Goal: Task Accomplishment & Management: Use online tool/utility

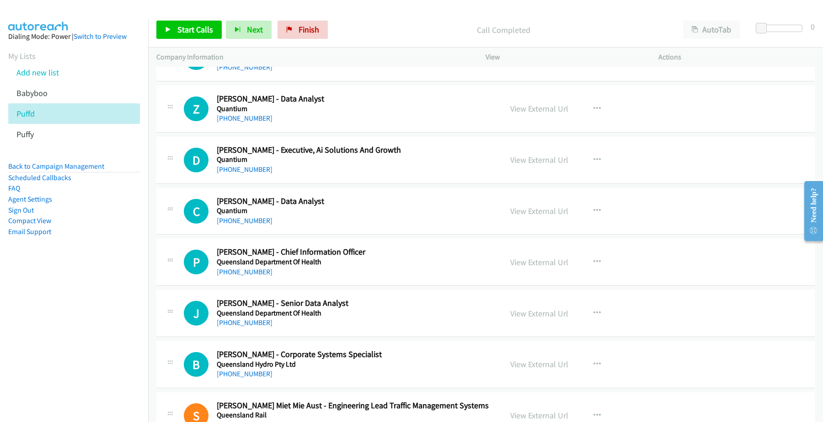
scroll to position [6917, 0]
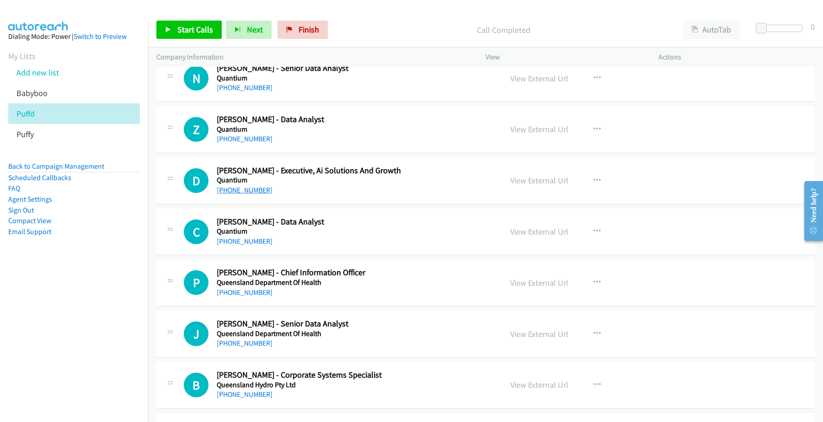
click at [249, 194] on link "[PHONE_NUMBER]" at bounding box center [245, 190] width 56 height 9
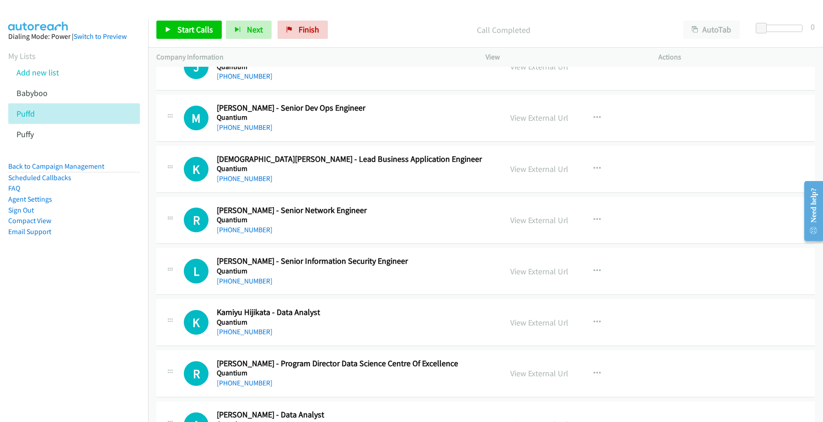
scroll to position [6403, 0]
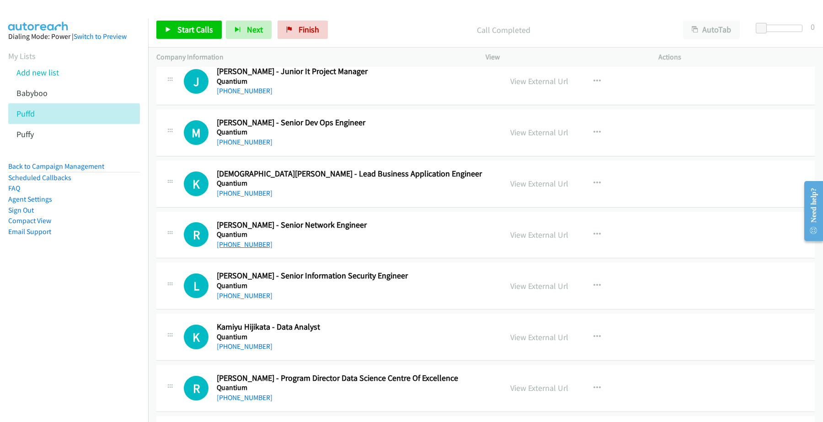
click at [250, 249] on link "[PHONE_NUMBER]" at bounding box center [245, 244] width 56 height 9
click at [543, 240] on link "View External Url" at bounding box center [539, 235] width 58 height 11
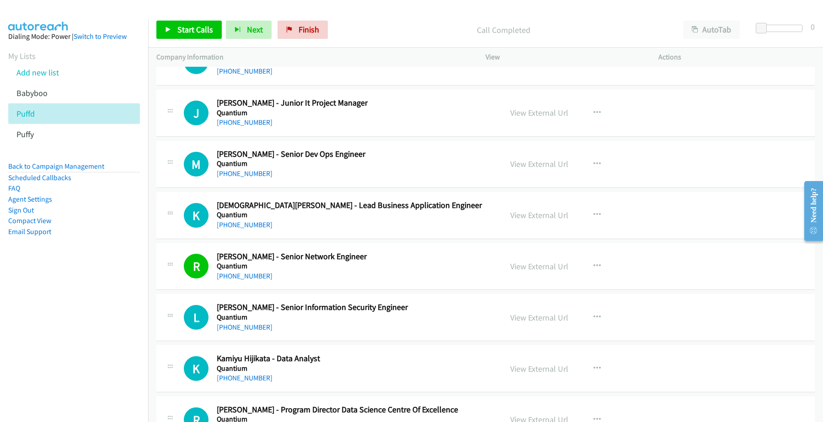
scroll to position [6345, 0]
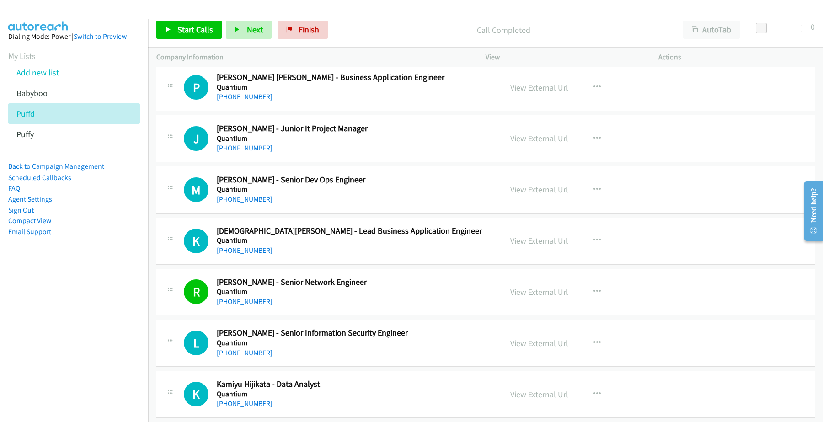
click at [543, 144] on link "View External Url" at bounding box center [539, 138] width 58 height 11
click at [233, 152] on link "[PHONE_NUMBER]" at bounding box center [245, 148] width 56 height 9
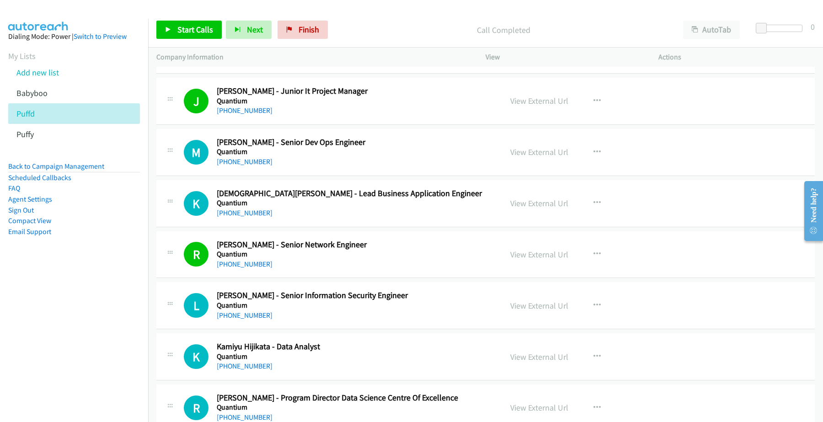
scroll to position [6403, 0]
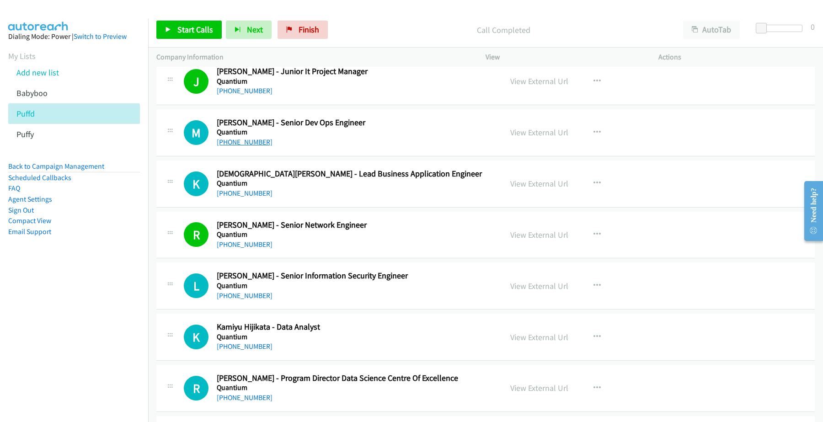
click at [250, 146] on link "[PHONE_NUMBER]" at bounding box center [245, 142] width 56 height 9
click at [524, 138] on link "View External Url" at bounding box center [539, 132] width 58 height 11
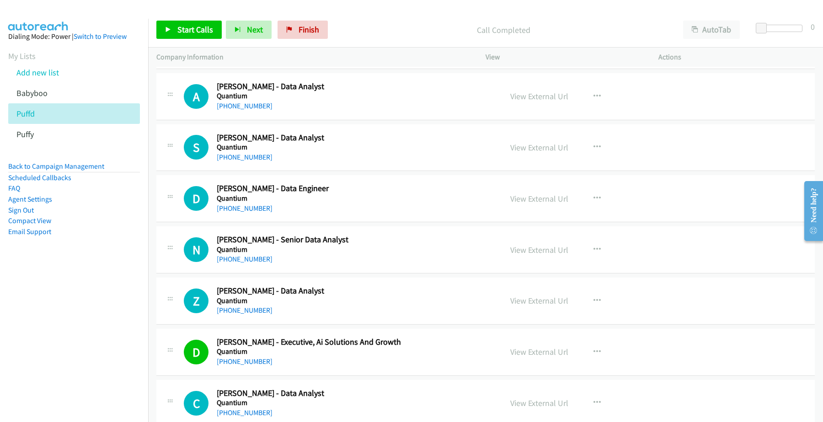
scroll to position [6803, 0]
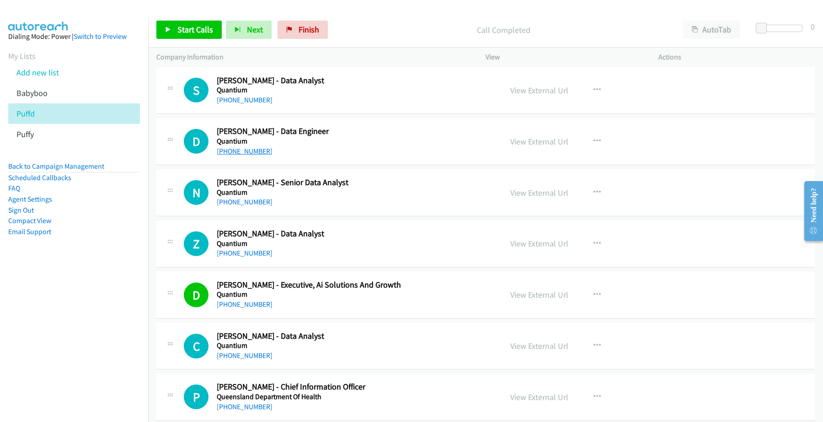
click at [250, 155] on link "[PHONE_NUMBER]" at bounding box center [245, 151] width 56 height 9
click at [530, 147] on link "View External Url" at bounding box center [539, 141] width 58 height 11
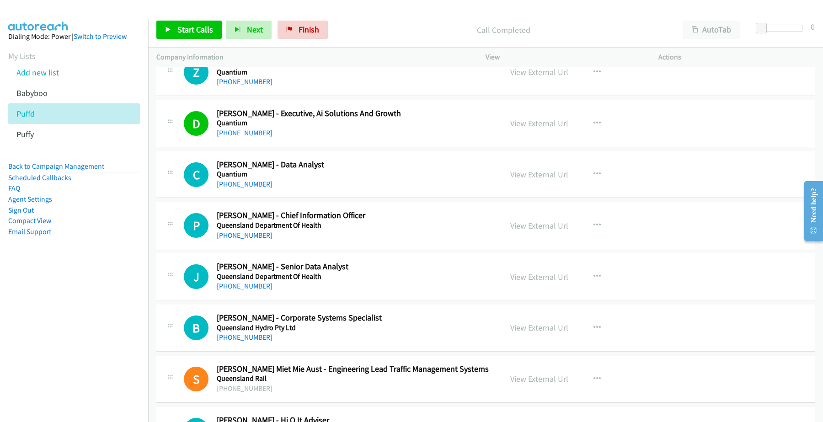
scroll to position [7031, 0]
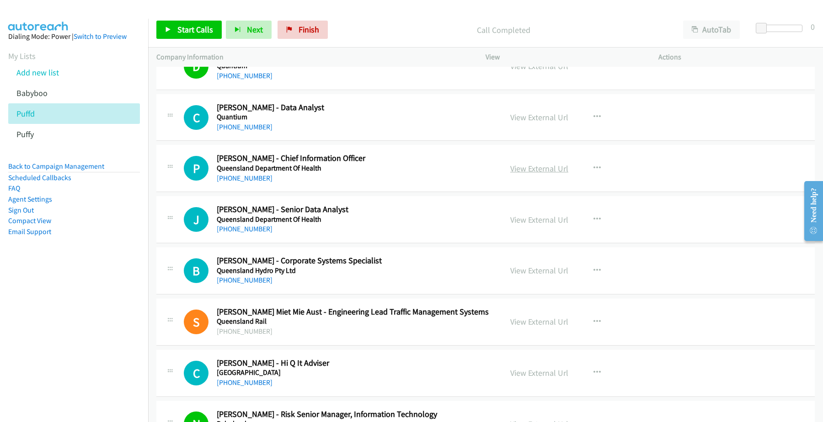
click at [547, 174] on link "View External Url" at bounding box center [539, 168] width 58 height 11
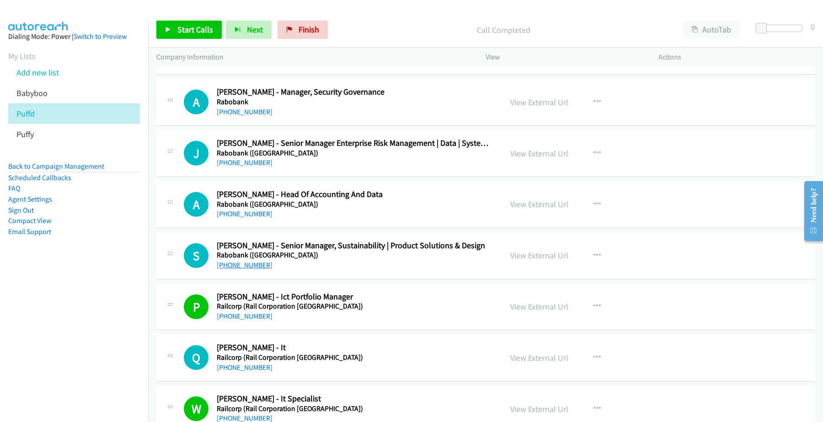
scroll to position [7717, 0]
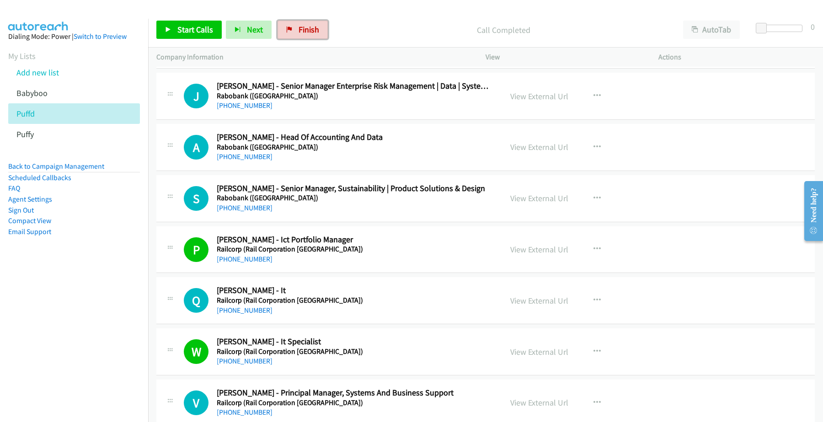
drag, startPoint x: 296, startPoint y: 24, endPoint x: 463, endPoint y: 37, distance: 167.0
click at [299, 24] on span "Finish" at bounding box center [309, 29] width 21 height 11
